Goal: Navigation & Orientation: Find specific page/section

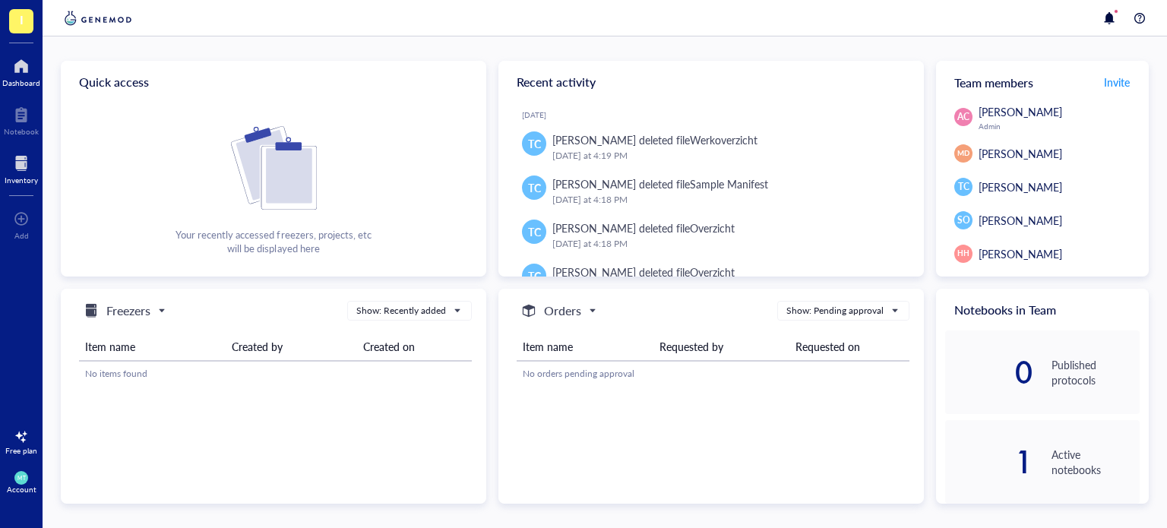
click at [17, 163] on div at bounding box center [21, 163] width 33 height 24
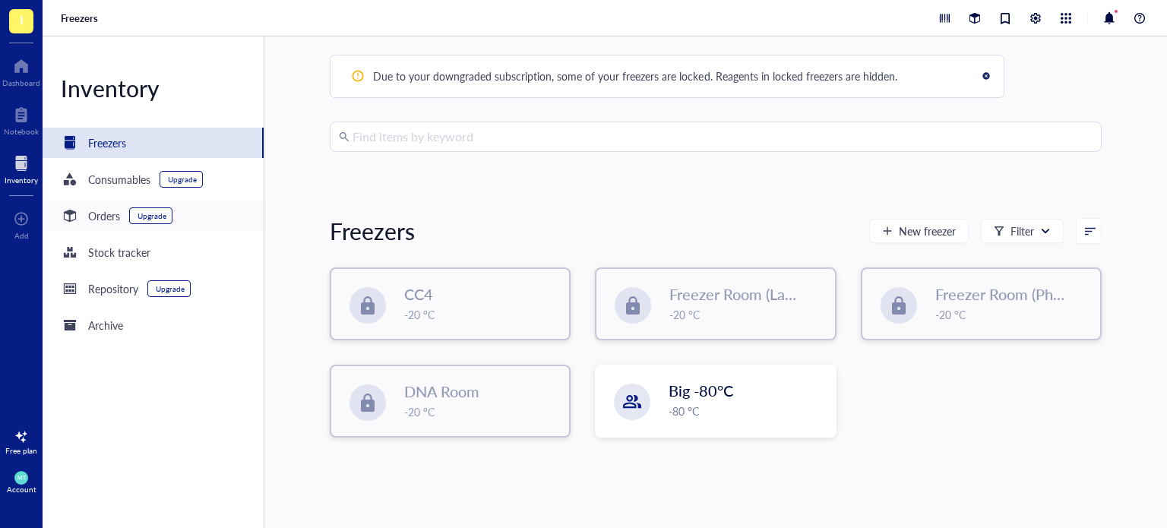
click at [90, 221] on div "Orders" at bounding box center [104, 215] width 32 height 17
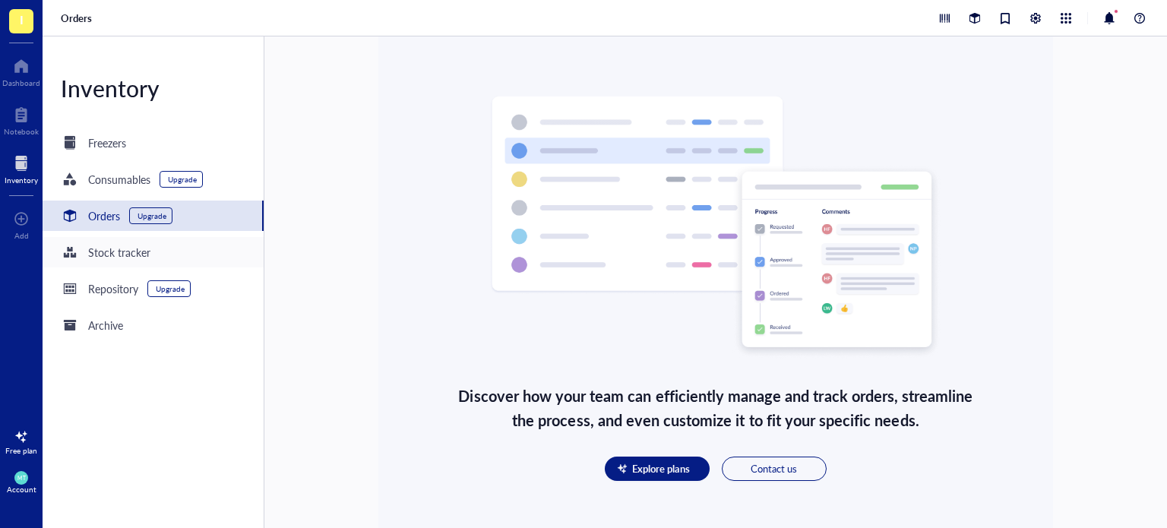
click at [93, 251] on div "Stock tracker" at bounding box center [119, 252] width 62 height 17
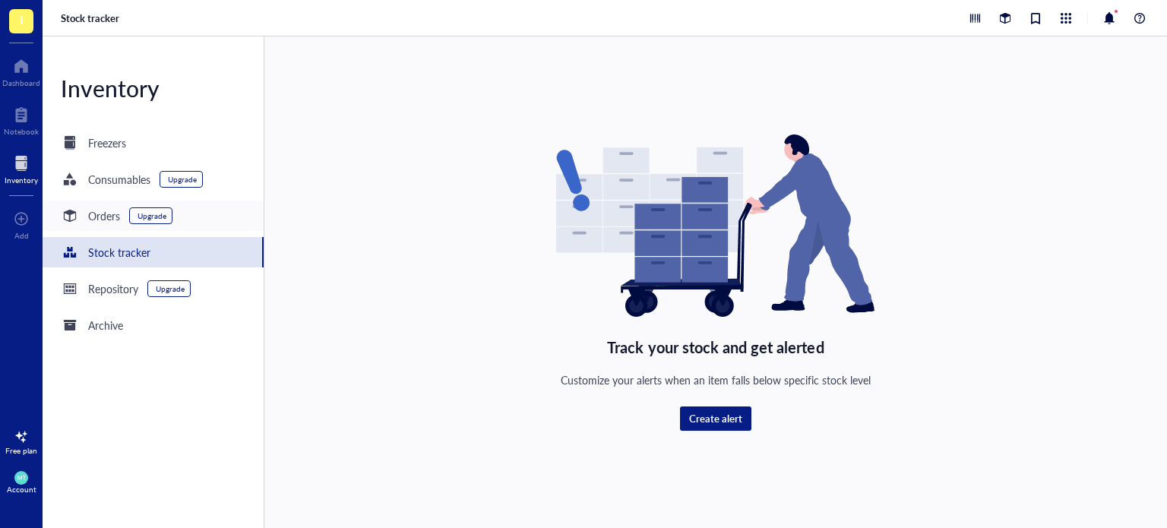
click at [100, 217] on div "Orders" at bounding box center [104, 215] width 32 height 17
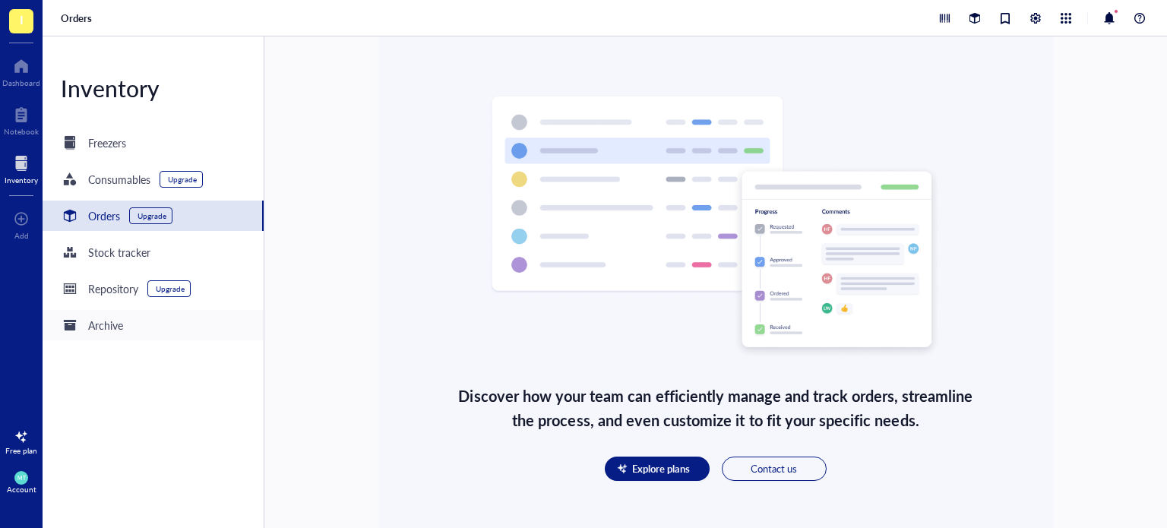
click at [119, 329] on div "Archive" at bounding box center [105, 325] width 35 height 17
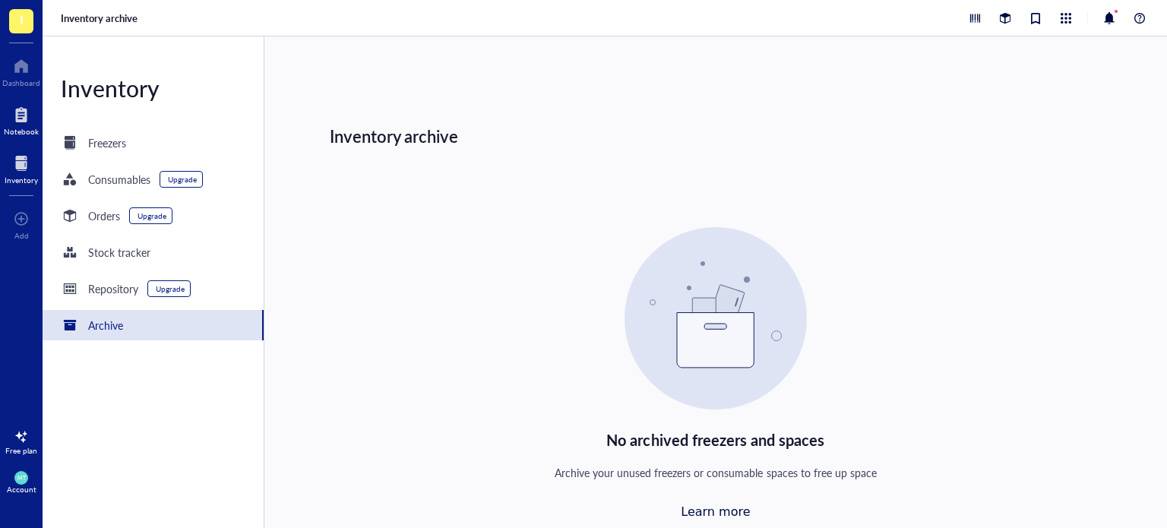
click at [32, 131] on div "Notebook" at bounding box center [21, 131] width 35 height 9
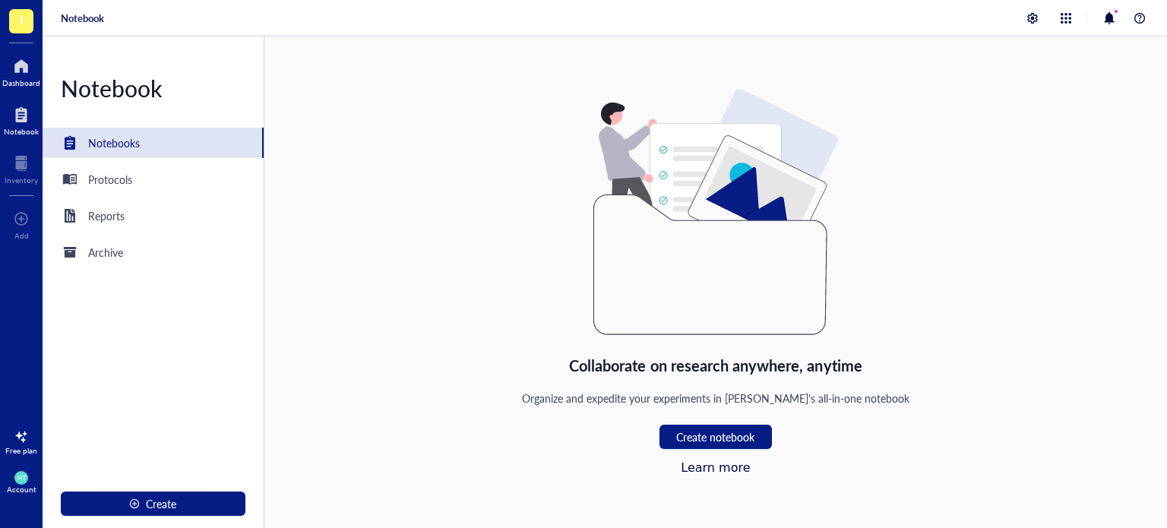
click at [27, 81] on div "Dashboard" at bounding box center [21, 82] width 38 height 9
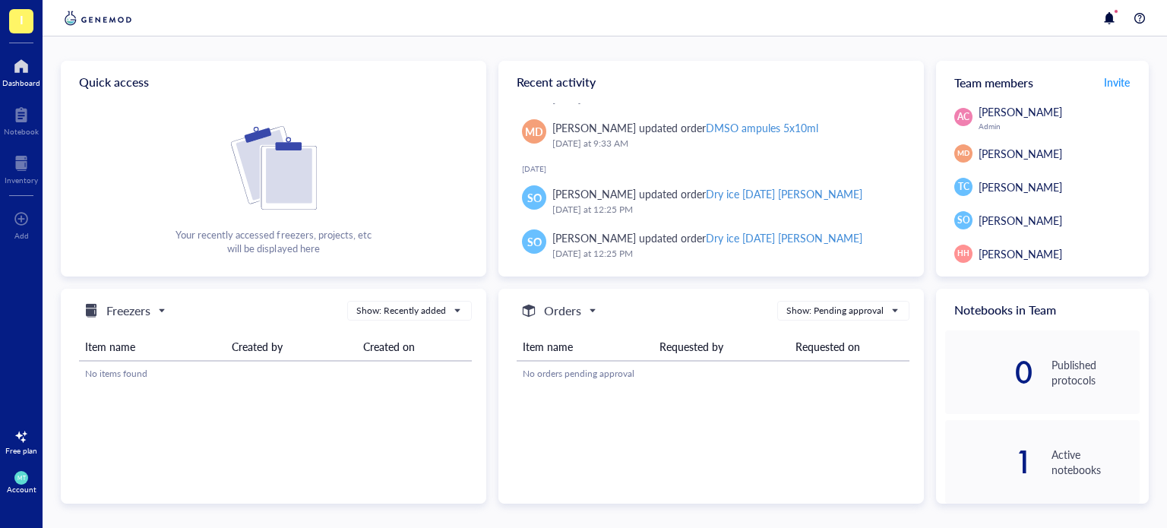
scroll to position [862, 0]
